Goal: Information Seeking & Learning: Learn about a topic

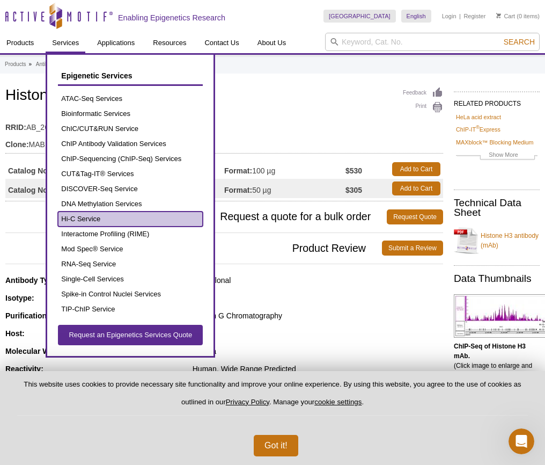
click at [108, 216] on link "Hi-C Service" at bounding box center [130, 218] width 145 height 15
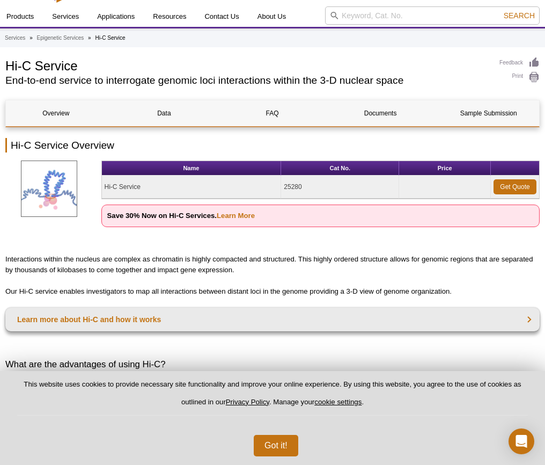
scroll to position [40, 0]
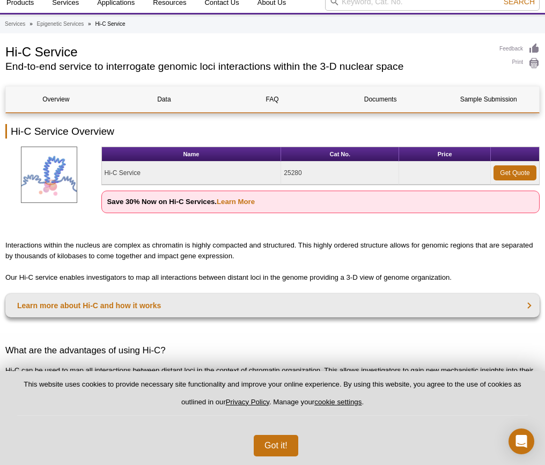
click at [236, 213] on p "Save 30% Now on Hi-C Services. Learn More" at bounding box center [320, 201] width 438 height 23
click at [236, 205] on link "Learn More" at bounding box center [236, 201] width 38 height 8
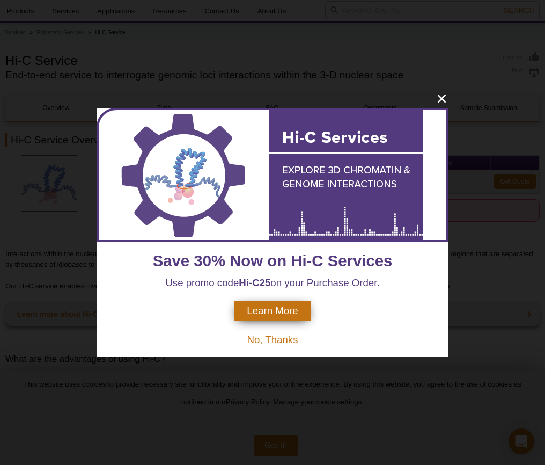
scroll to position [24, 0]
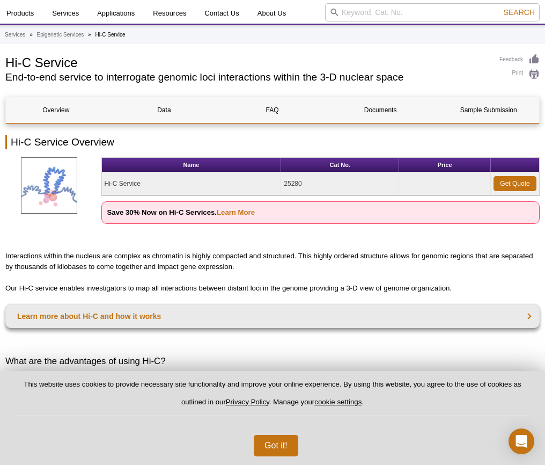
scroll to position [31, 0]
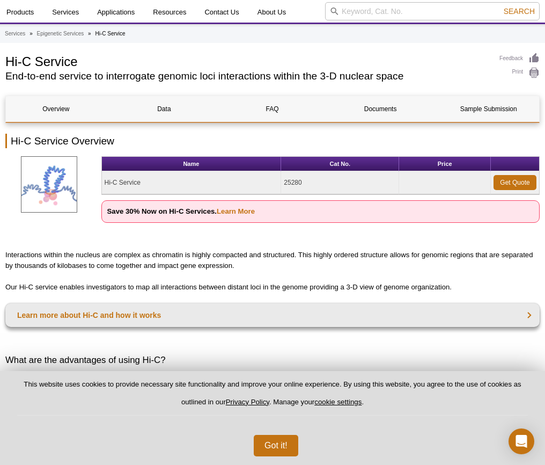
drag, startPoint x: 304, startPoint y: 200, endPoint x: 286, endPoint y: 198, distance: 17.8
click at [286, 194] on td "25280" at bounding box center [340, 182] width 118 height 23
click at [348, 194] on td "25280" at bounding box center [340, 182] width 118 height 23
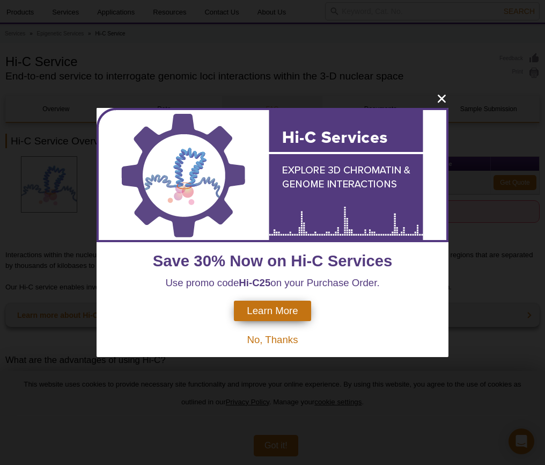
click at [321, 121] on div at bounding box center [273, 175] width 352 height 134
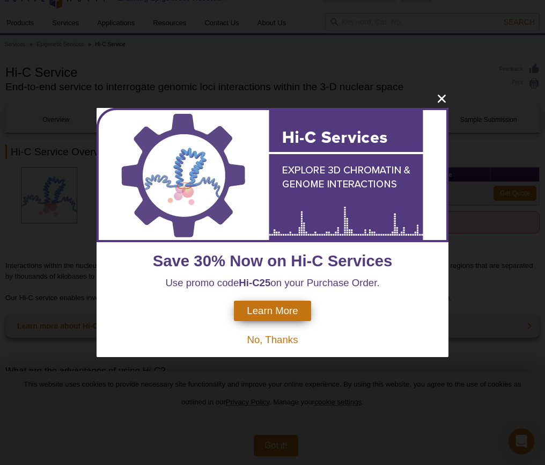
scroll to position [14, 0]
click at [439, 98] on icon "close" at bounding box center [441, 98] width 13 height 13
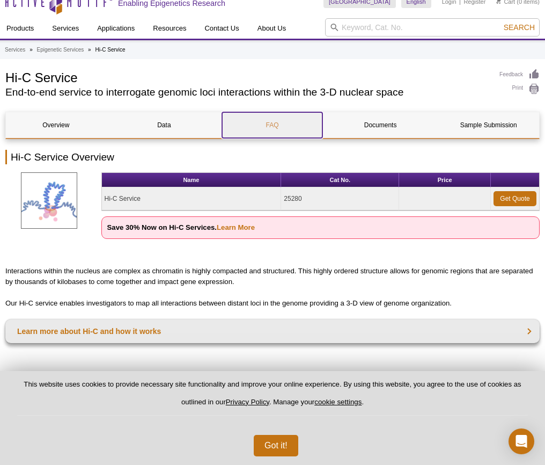
click at [273, 128] on link "FAQ" at bounding box center [272, 125] width 100 height 26
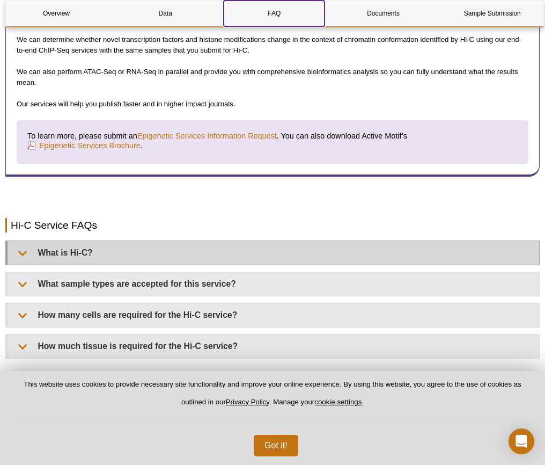
scroll to position [1523, 0]
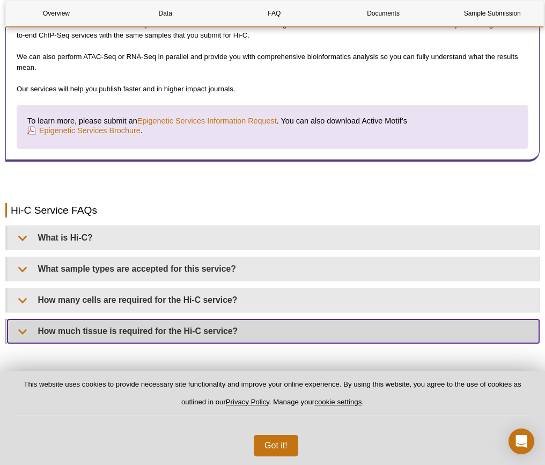
click at [114, 343] on summary "How much tissue is required for the Hi-C service?" at bounding box center [274, 331] width 532 height 24
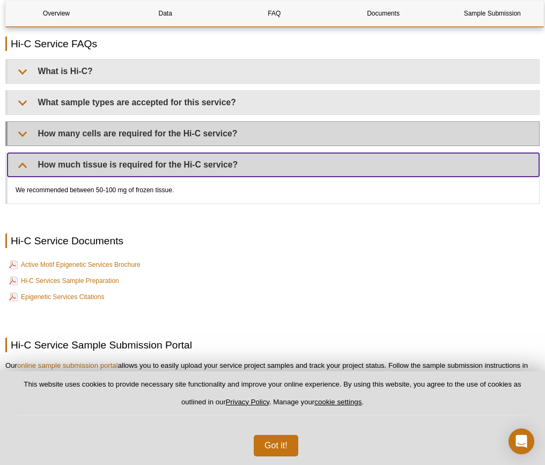
scroll to position [1691, 0]
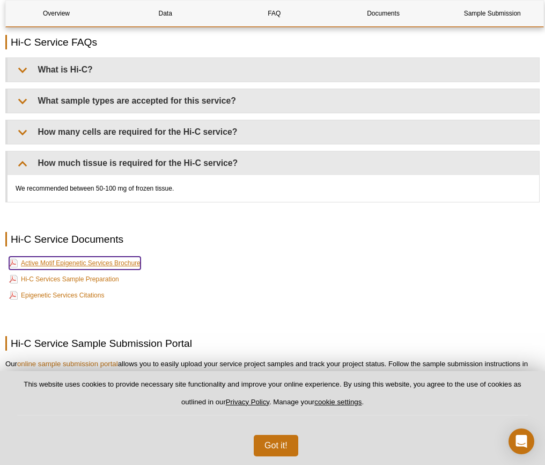
click at [115, 269] on link "Active Motif Epigenetic Services Brochure" at bounding box center [74, 262] width 131 height 13
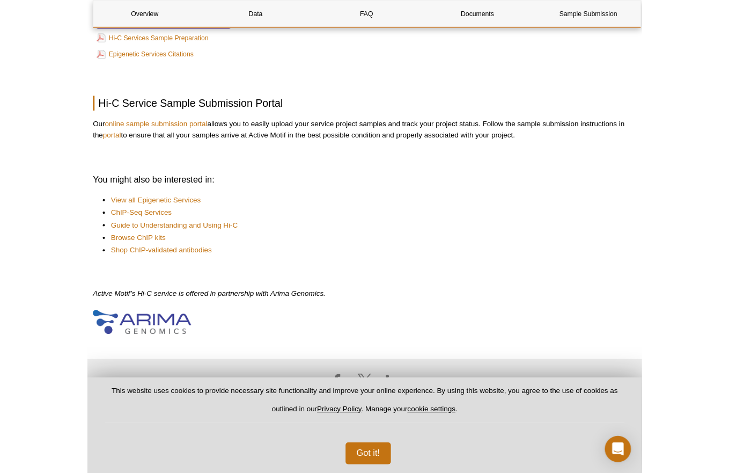
scroll to position [1972, 0]
